Goal: Information Seeking & Learning: Learn about a topic

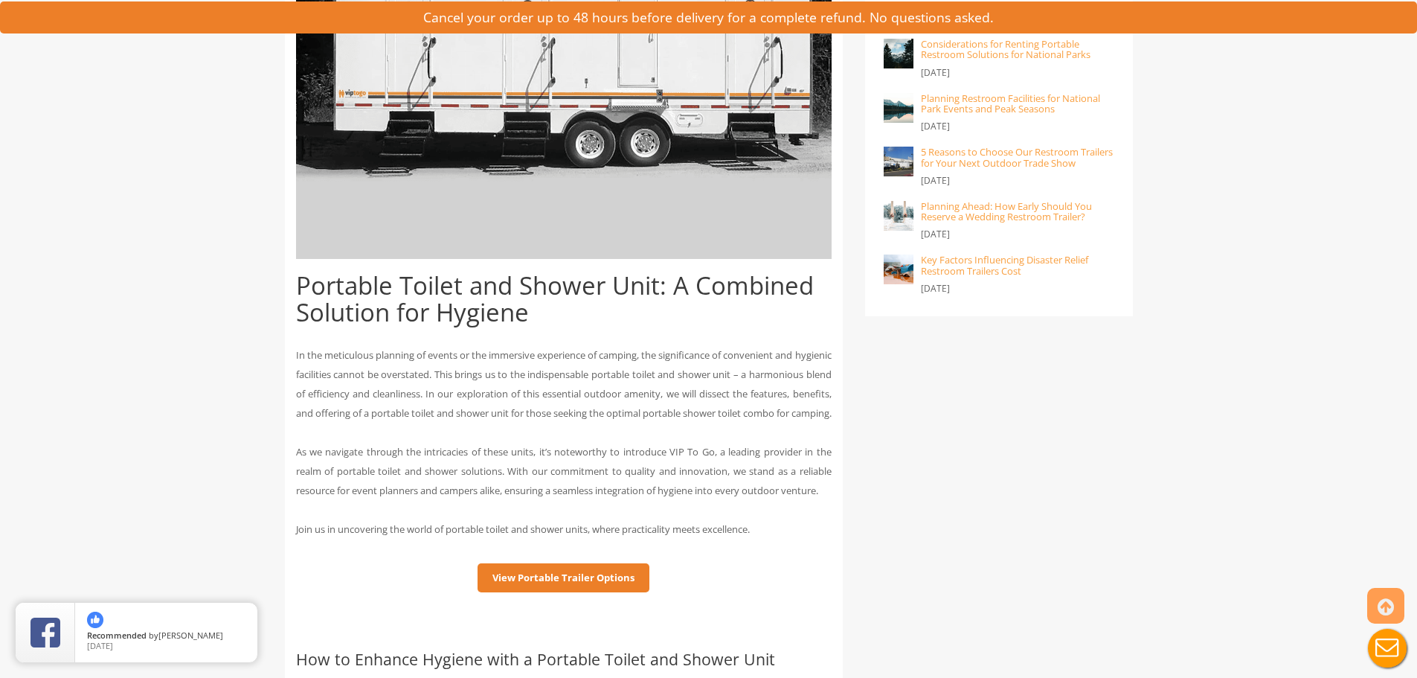
scroll to position [669, 0]
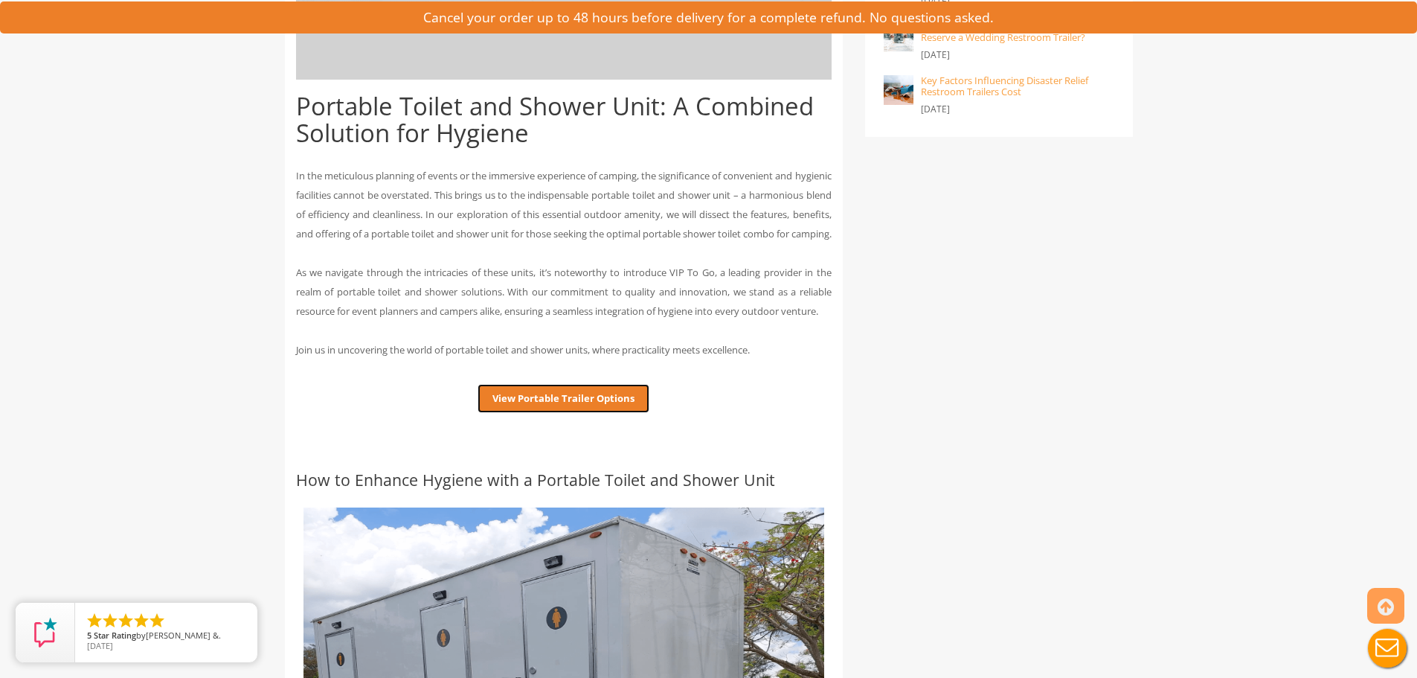
click at [562, 413] on link "View Portable Trailer Options" at bounding box center [563, 398] width 172 height 29
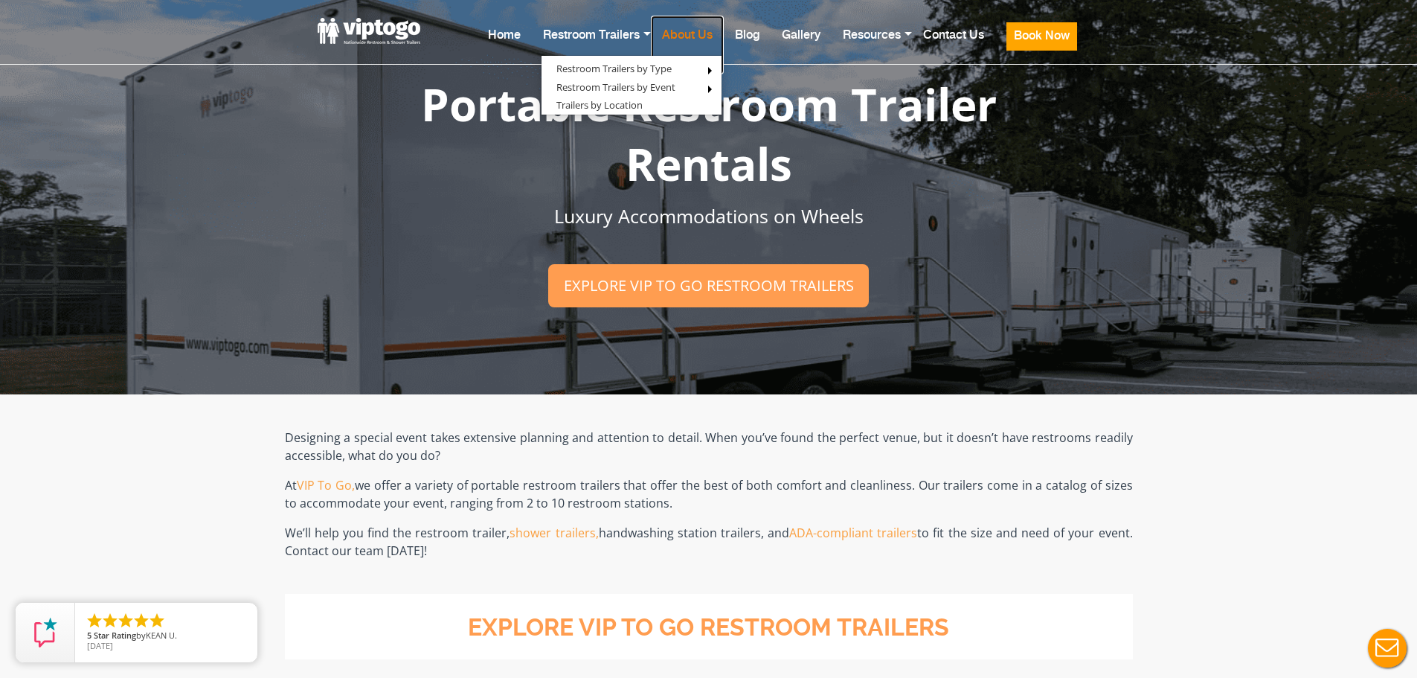
click at [686, 35] on link "About Us" at bounding box center [687, 45] width 73 height 59
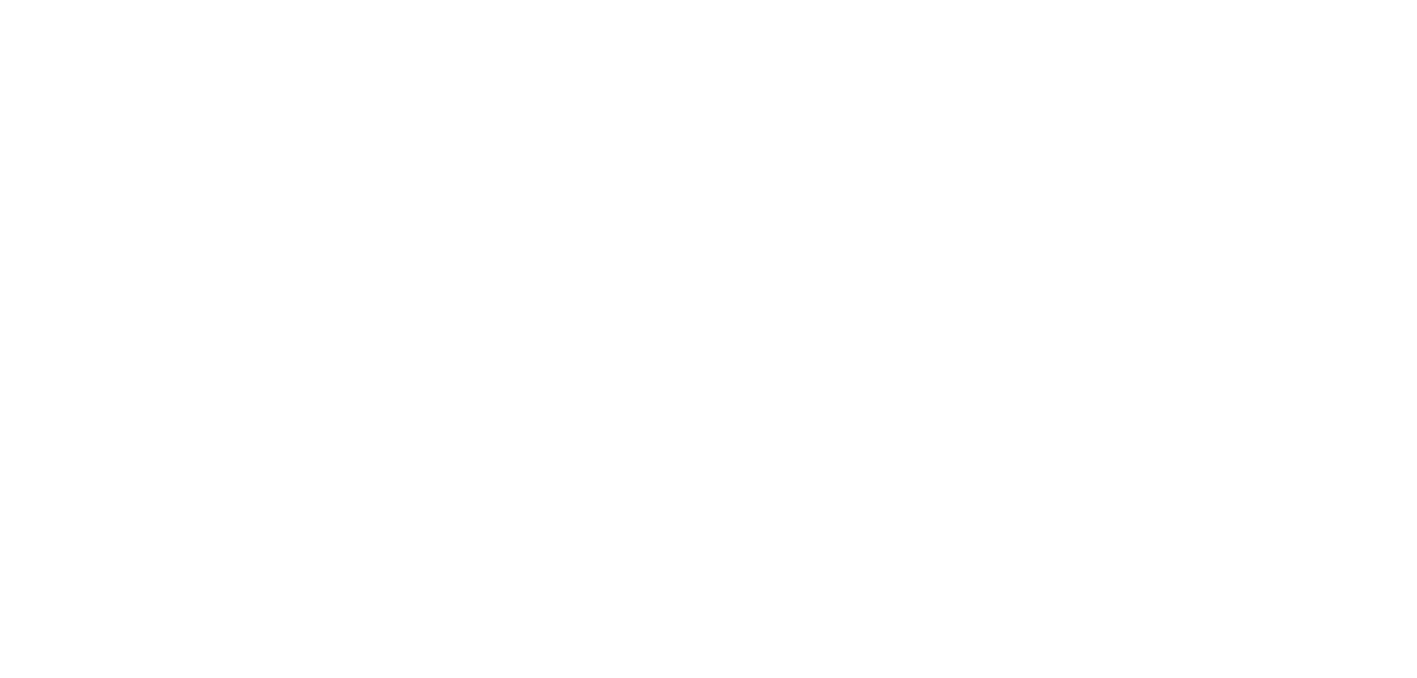
scroll to position [74, 0]
